Goal: Information Seeking & Learning: Understand process/instructions

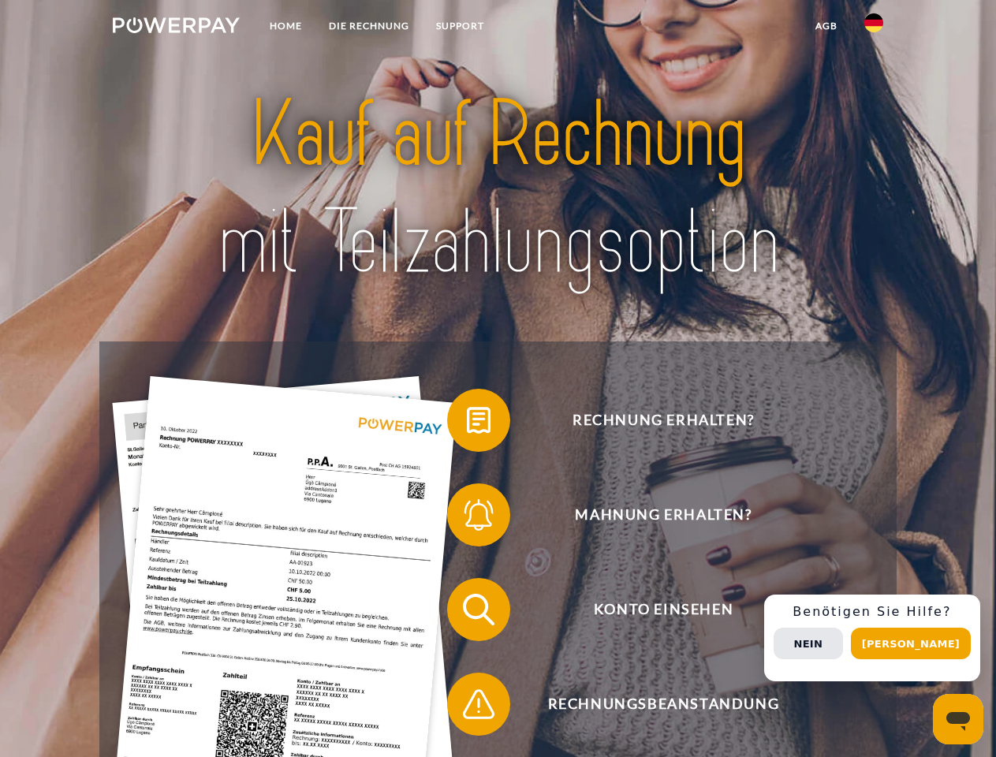
click at [176, 28] on img at bounding box center [176, 25] width 127 height 16
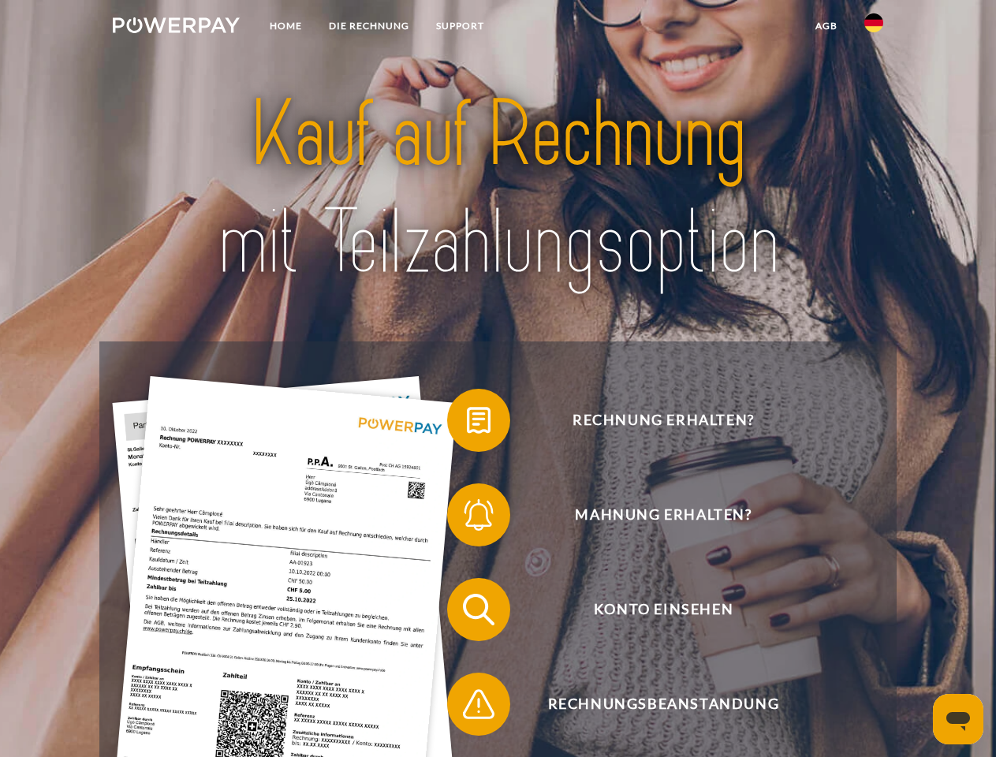
click at [874, 28] on img at bounding box center [874, 22] width 19 height 19
click at [826, 26] on link "agb" at bounding box center [826, 26] width 49 height 28
click at [467, 424] on span at bounding box center [455, 420] width 79 height 79
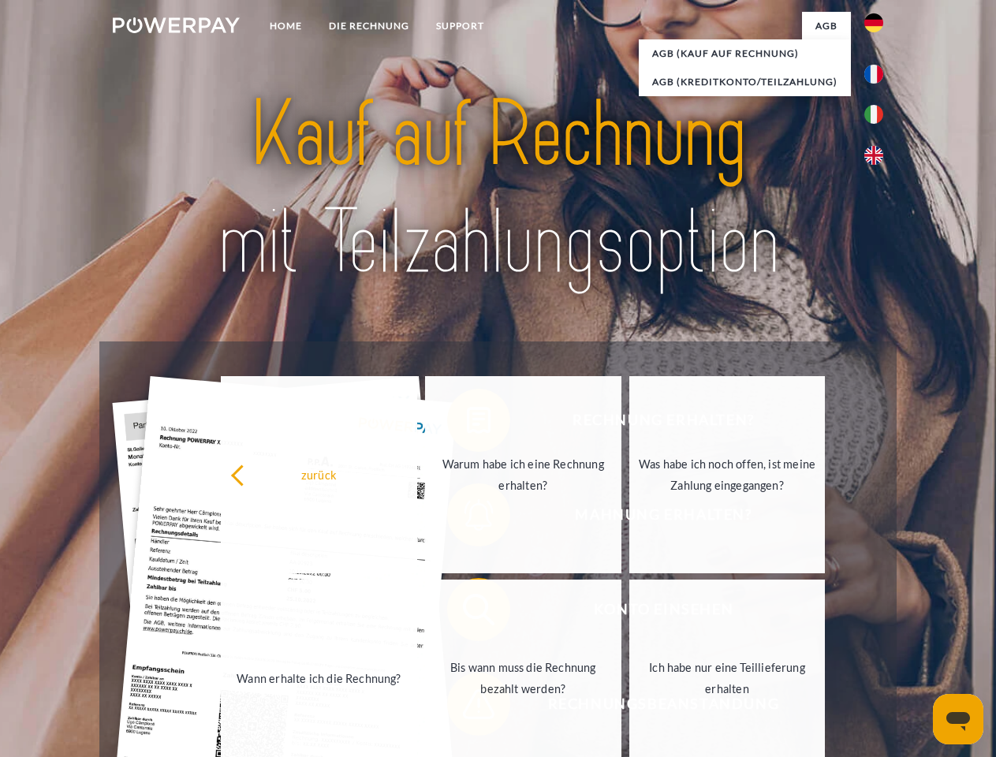
click at [467, 518] on div "Rechnung erhalten? Mahnung erhalten? Konto einsehen" at bounding box center [497, 657] width 797 height 631
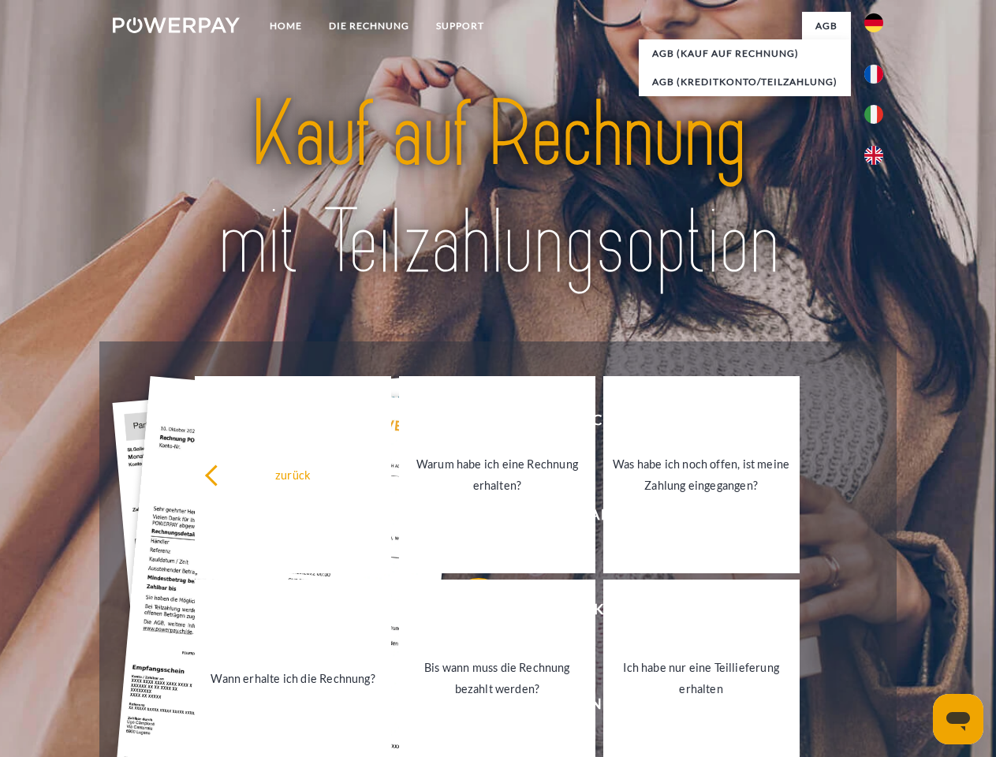
click at [467, 613] on link "Bis wann muss die Rechnung bezahlt werden?" at bounding box center [497, 678] width 196 height 197
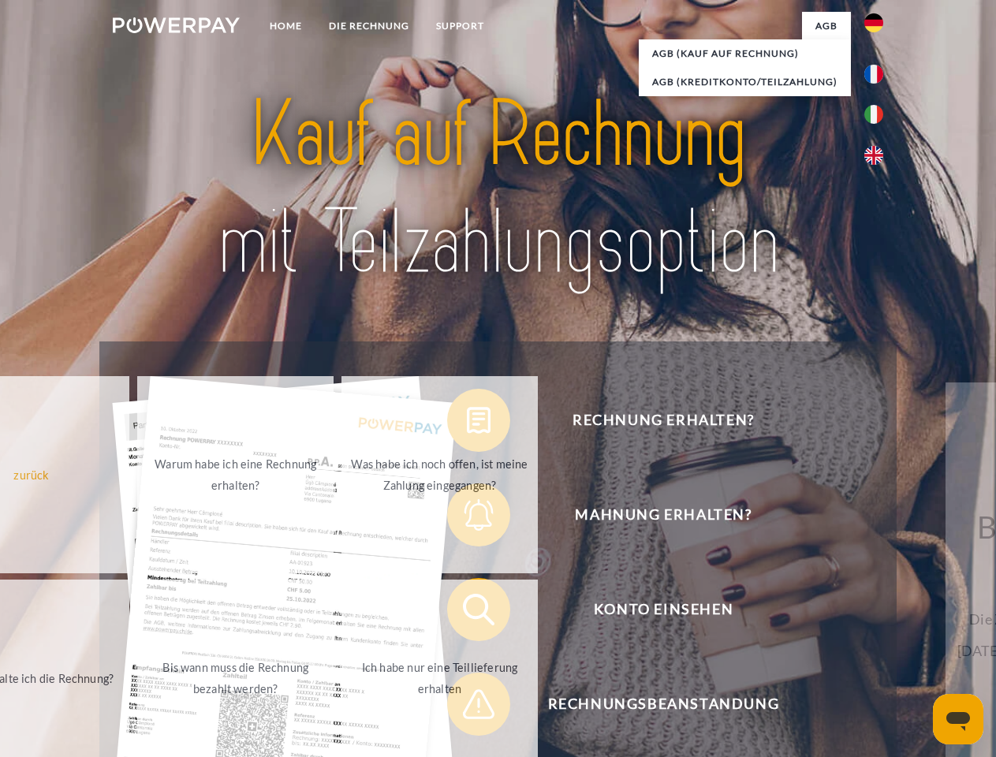
click at [467, 708] on span at bounding box center [455, 704] width 79 height 79
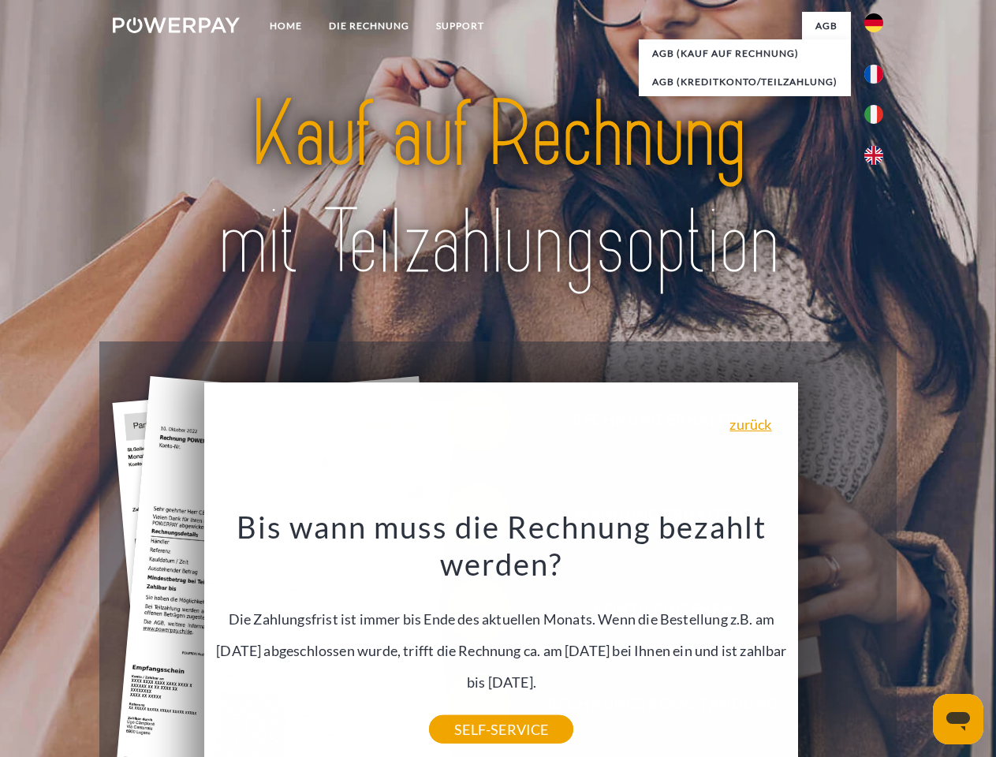
click at [878, 638] on div "Rechnung erhalten? Mahnung erhalten? Konto einsehen" at bounding box center [497, 657] width 797 height 631
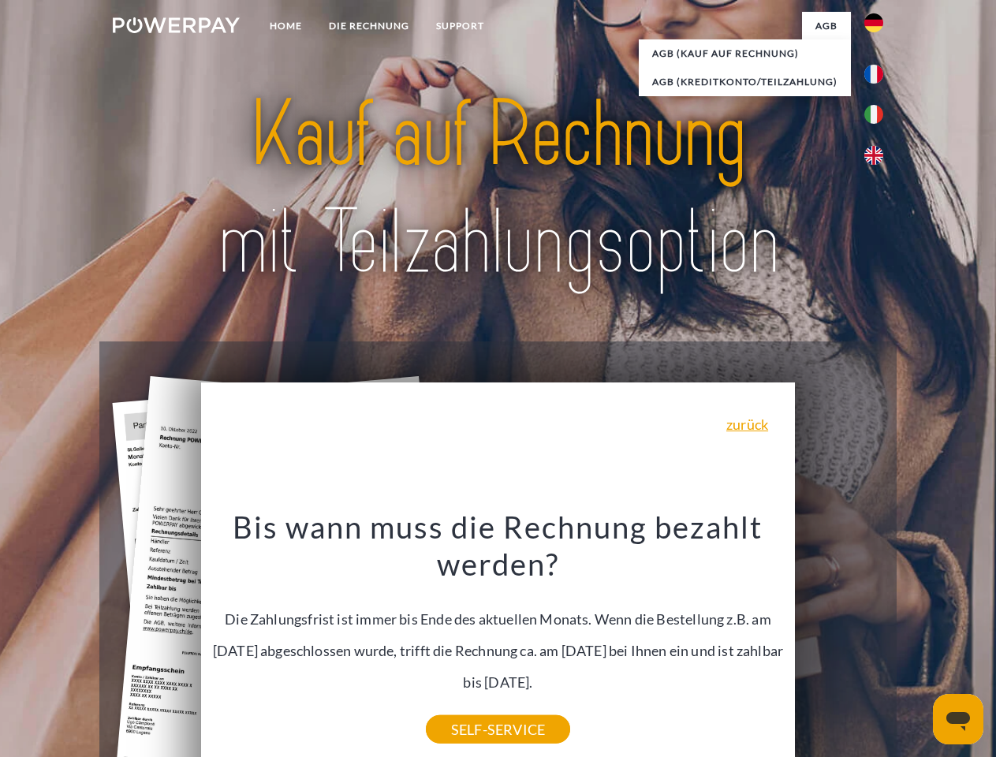
click at [839, 641] on span "Konto einsehen" at bounding box center [663, 609] width 387 height 63
click at [917, 644] on header "Home DIE RECHNUNG SUPPORT" at bounding box center [498, 544] width 996 height 1089
